Goal: Task Accomplishment & Management: Manage account settings

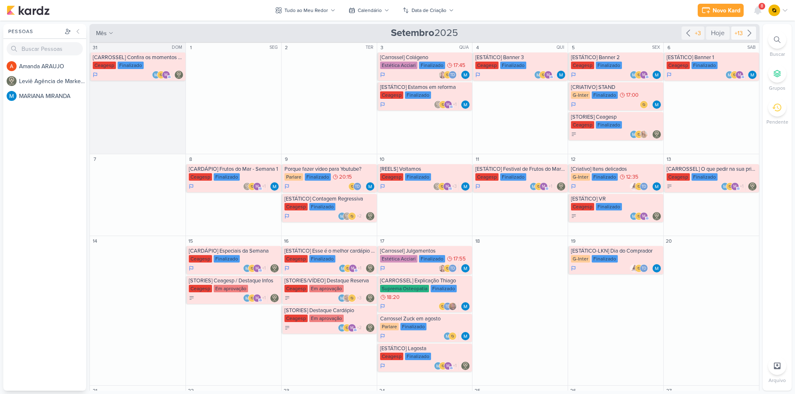
click at [736, 31] on div "+13" at bounding box center [739, 33] width 12 height 9
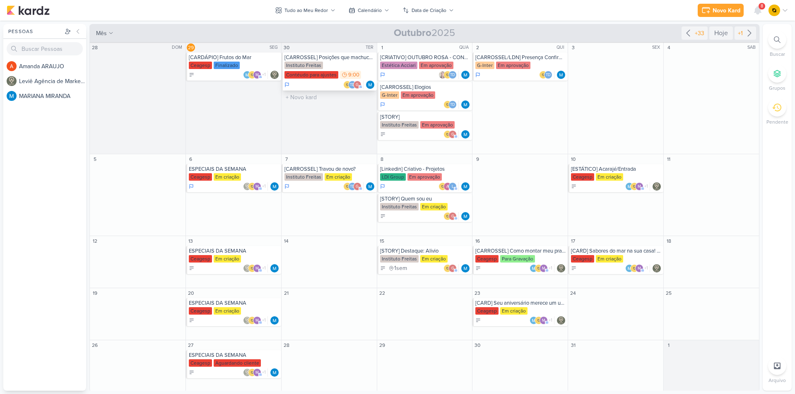
click at [343, 67] on div "Instituto Freitas Contéudo para ajustes 9:00" at bounding box center [329, 71] width 91 height 18
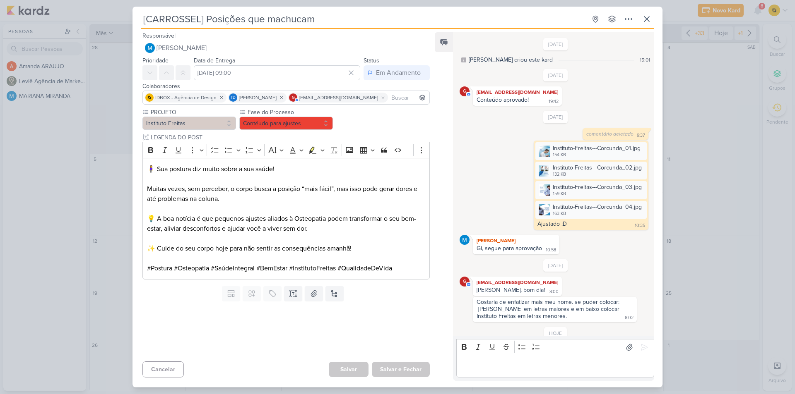
scroll to position [31, 0]
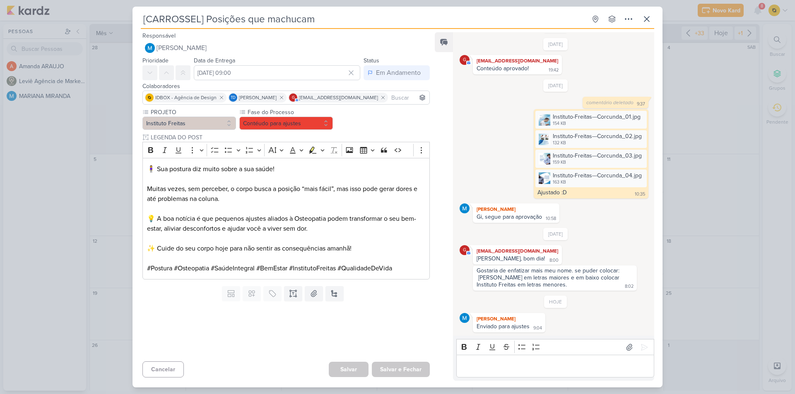
click at [709, 233] on div "[CARROSSEL] Posições que machucam Criado por MARIANA" at bounding box center [397, 197] width 795 height 394
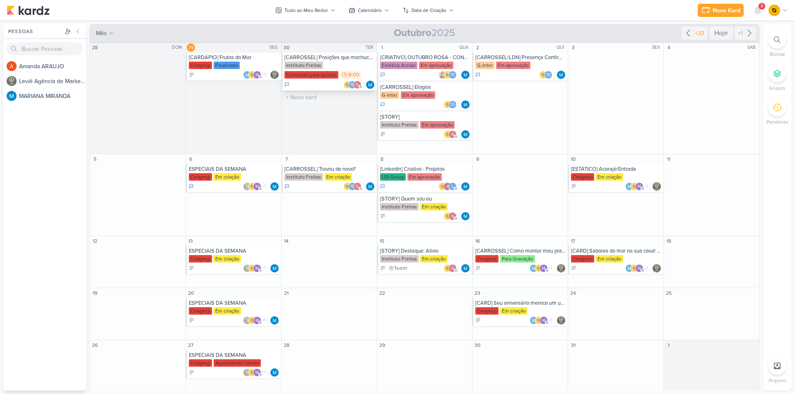
click at [320, 62] on div "Instituto Freitas" at bounding box center [303, 65] width 38 height 7
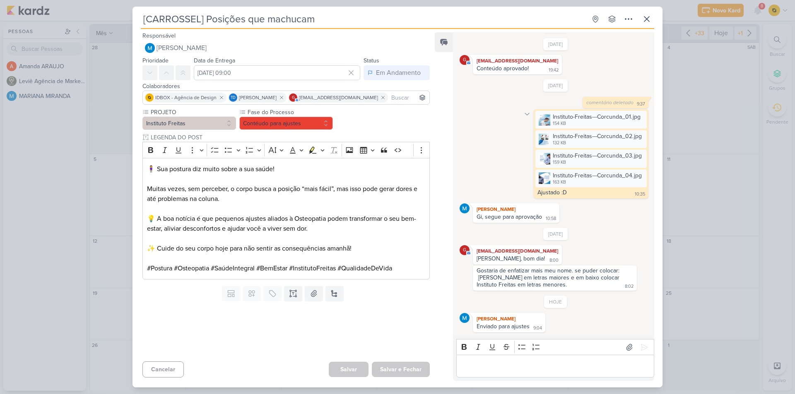
click at [524, 115] on icon at bounding box center [527, 114] width 7 height 7
click at [531, 135] on button "Deletar" at bounding box center [544, 129] width 45 height 14
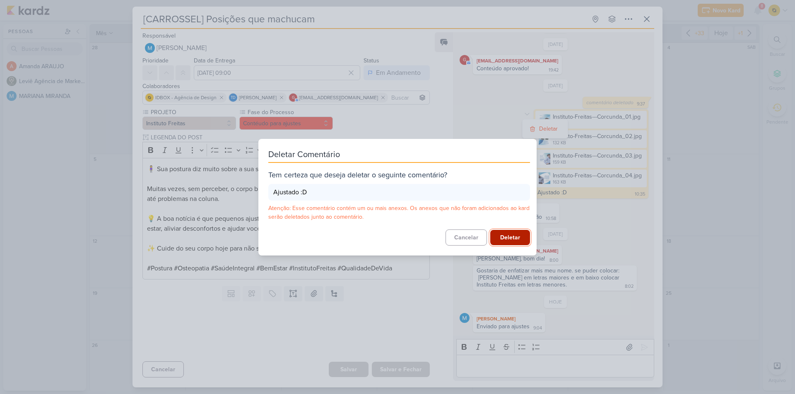
click at [504, 242] on button "Deletar" at bounding box center [510, 237] width 40 height 15
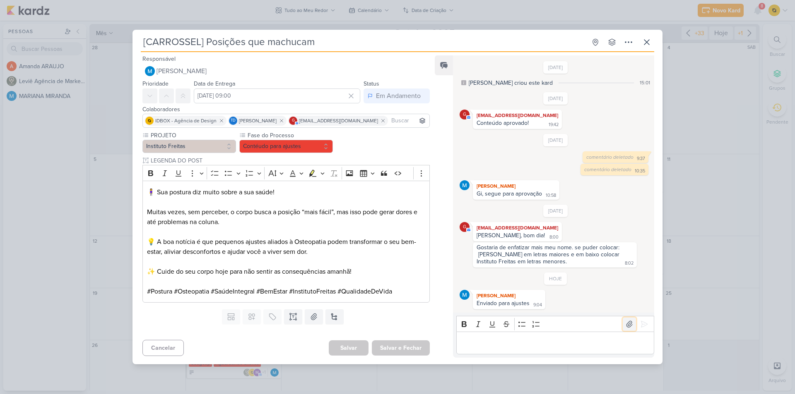
click at [623, 329] on button at bounding box center [629, 324] width 13 height 13
click at [517, 346] on p "Editor editing area: main" at bounding box center [554, 344] width 189 height 10
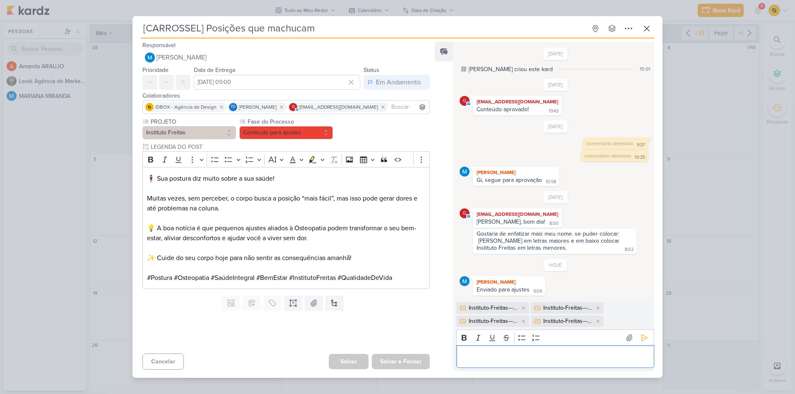
click at [509, 354] on p "Editor editing area: main" at bounding box center [554, 357] width 189 height 10
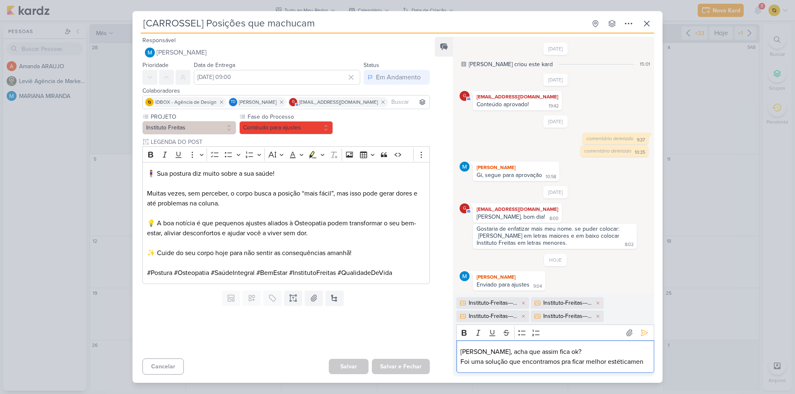
scroll to position [1, 0]
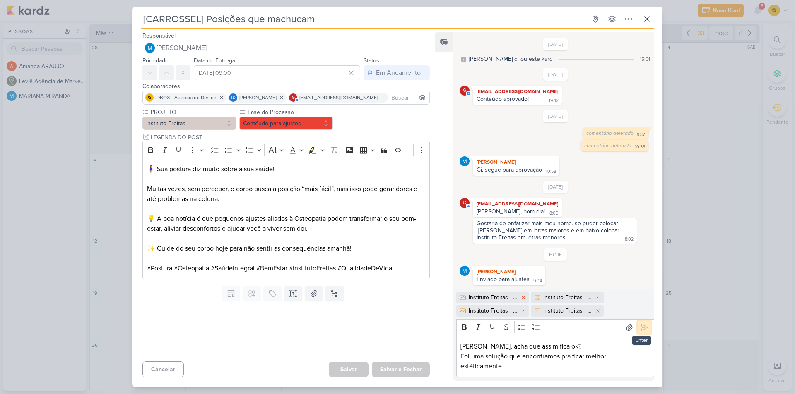
click at [647, 330] on button at bounding box center [643, 327] width 13 height 13
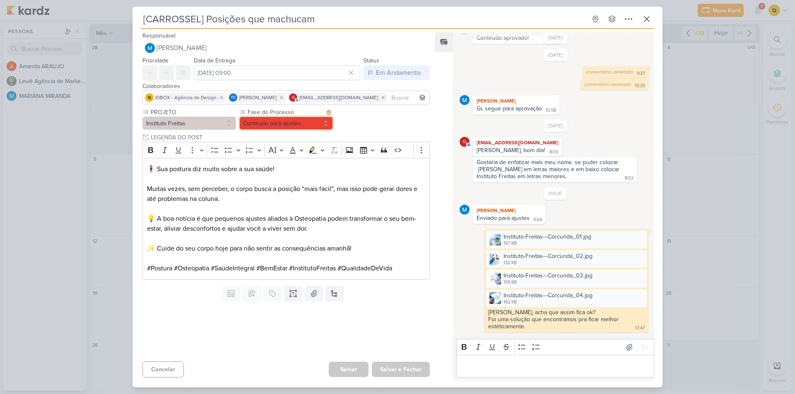
click at [293, 119] on button "Contéudo para ajustes" at bounding box center [286, 123] width 94 height 13
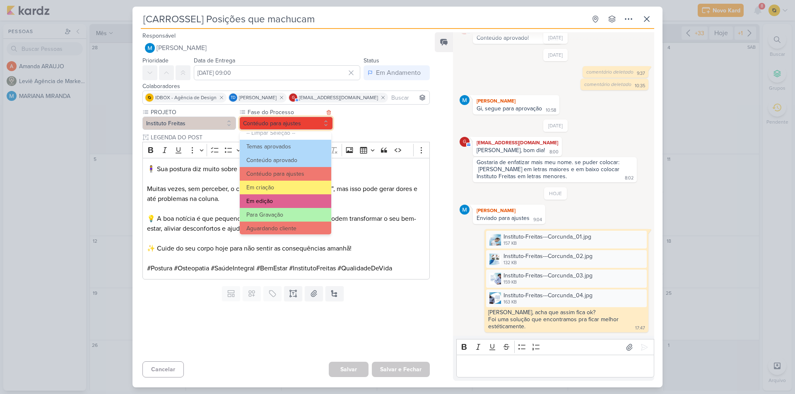
scroll to position [41, 0]
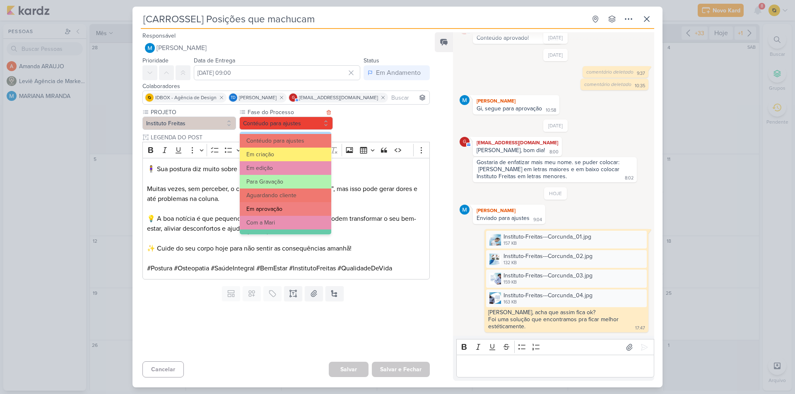
click at [292, 206] on button "Em aprovação" at bounding box center [285, 209] width 91 height 14
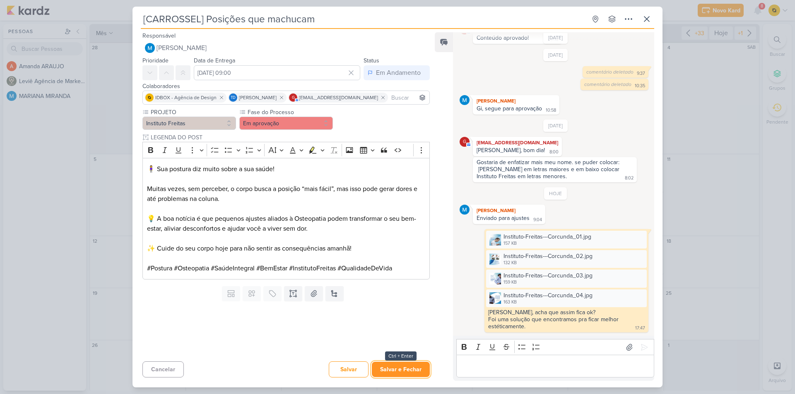
click at [394, 369] on button "Salvar e Fechar" at bounding box center [401, 369] width 58 height 15
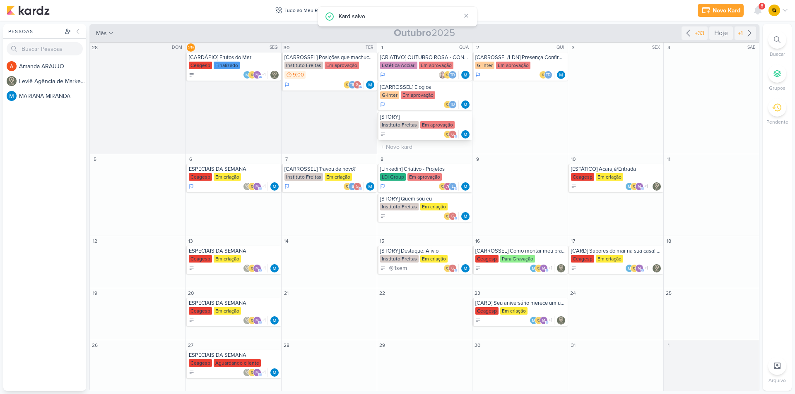
click at [409, 120] on div "[STORY]" at bounding box center [425, 117] width 91 height 7
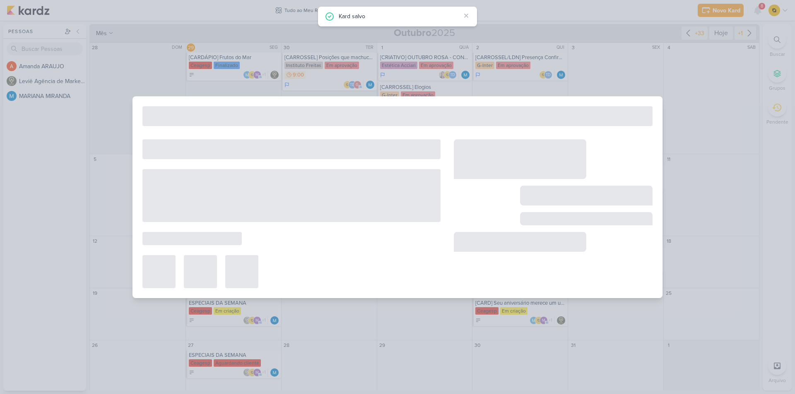
type input "[STORY]"
type input "[DATE] 23:59"
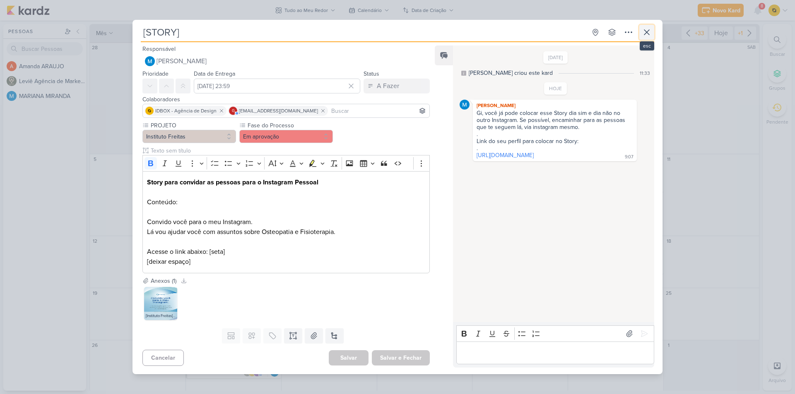
click at [650, 31] on icon at bounding box center [647, 32] width 10 height 10
